Goal: Task Accomplishment & Management: Complete application form

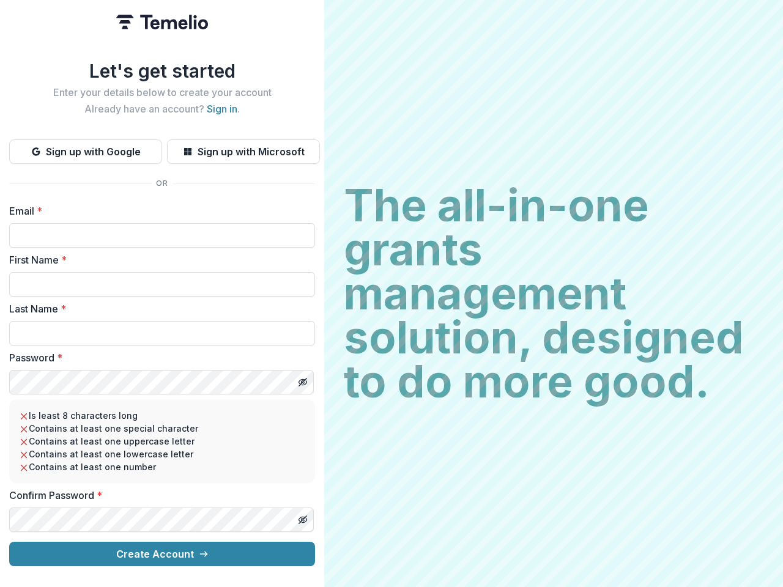
click at [392, 294] on h2 "The all-in-one grants management solution, designed to do more good." at bounding box center [554, 294] width 420 height 220
click at [86, 147] on button "Sign up with Google" at bounding box center [85, 151] width 153 height 24
click at [243, 147] on button "Sign up with Microsoft" at bounding box center [243, 151] width 153 height 24
click at [302, 379] on line "Toggle password visibility" at bounding box center [302, 382] width 7 height 7
click at [302, 516] on line "Toggle password visibility" at bounding box center [302, 519] width 7 height 7
